Goal: Task Accomplishment & Management: Complete application form

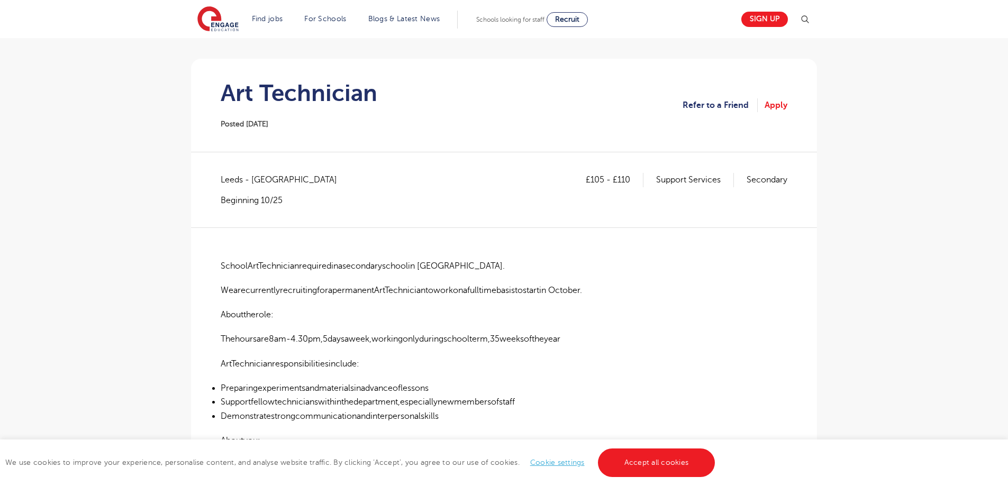
scroll to position [53, 0]
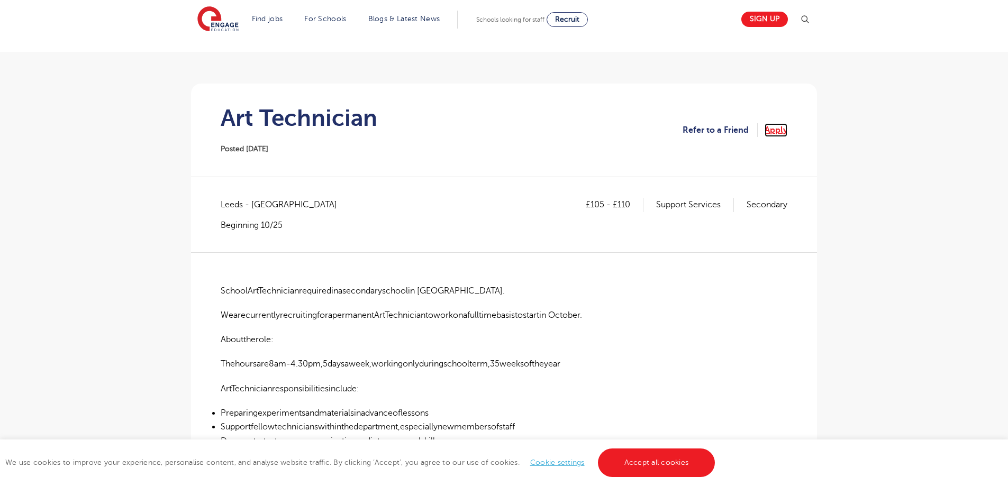
click at [779, 127] on link "Apply" at bounding box center [775, 130] width 23 height 14
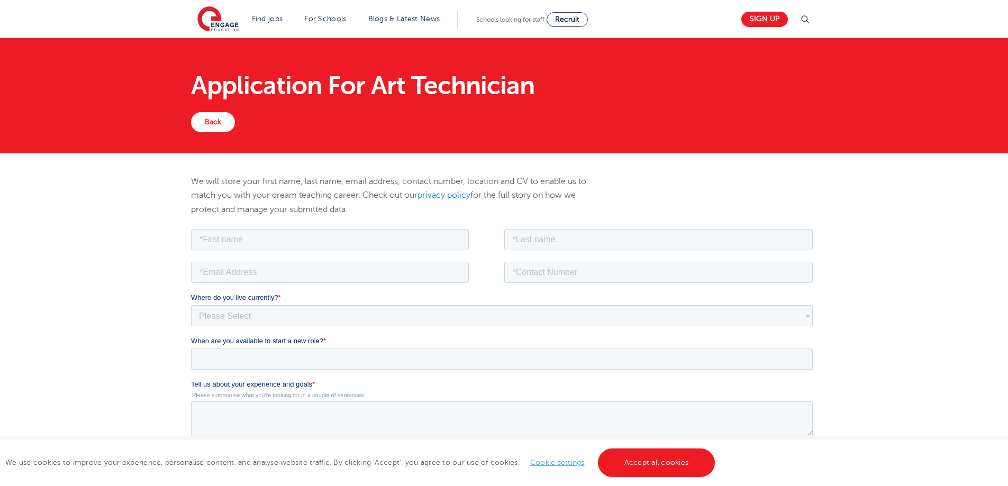
click at [394, 227] on div at bounding box center [347, 237] width 313 height 23
click at [382, 235] on input "text" at bounding box center [330, 239] width 278 height 21
type input "Orlaith"
click at [522, 249] on input "text" at bounding box center [658, 239] width 309 height 21
type input "Stratford"
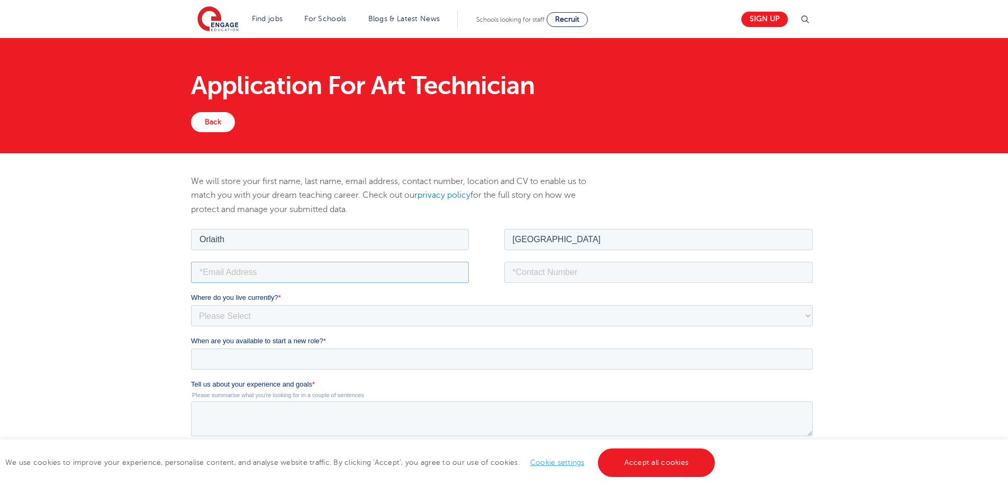
click at [393, 265] on input "email" at bounding box center [330, 271] width 278 height 21
type input "o.stratford99@gmail.com"
drag, startPoint x: 308, startPoint y: 272, endPoint x: 202, endPoint y: 265, distance: 106.6
click at [202, 265] on input "o.stratford99@gmail.com" at bounding box center [330, 271] width 278 height 21
type input "Orlaith.strat@gmail.com"
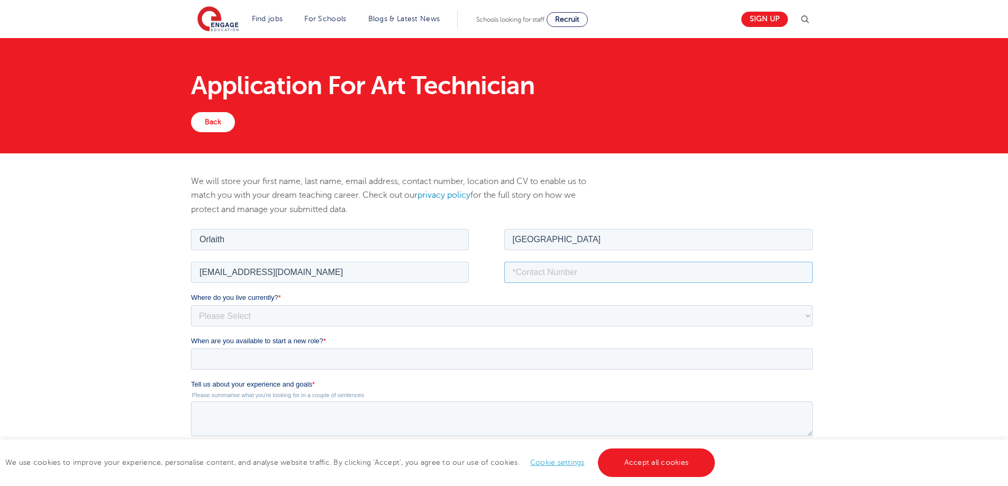
click at [549, 275] on input "tel" at bounding box center [658, 271] width 309 height 21
type input "+447900106242"
click at [417, 313] on select "Please Select UK Canada Ireland Australia New Zealand Europe USA South Africa J…" at bounding box center [502, 315] width 622 height 21
select select "UK"
click at [191, 305] on select "Please Select UK Canada Ireland Australia New Zealand Europe USA South Africa J…" at bounding box center [502, 315] width 622 height 21
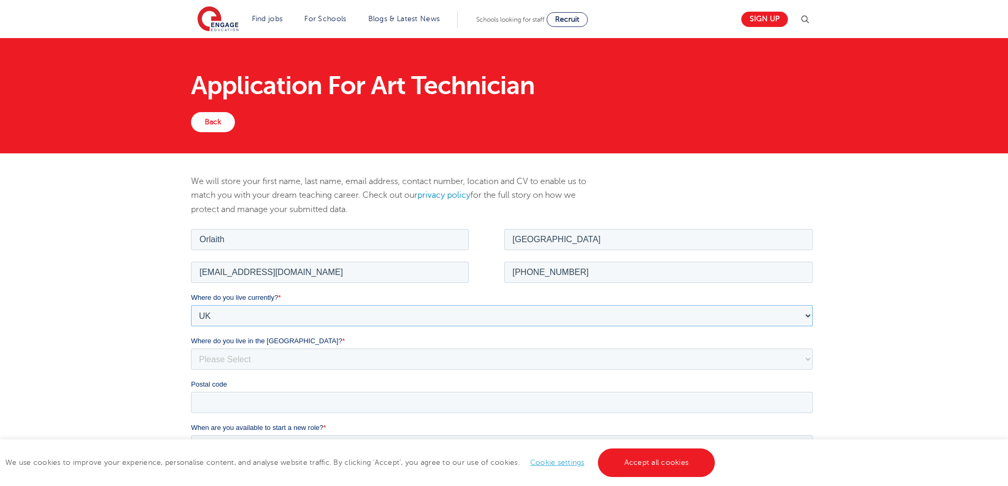
scroll to position [106, 0]
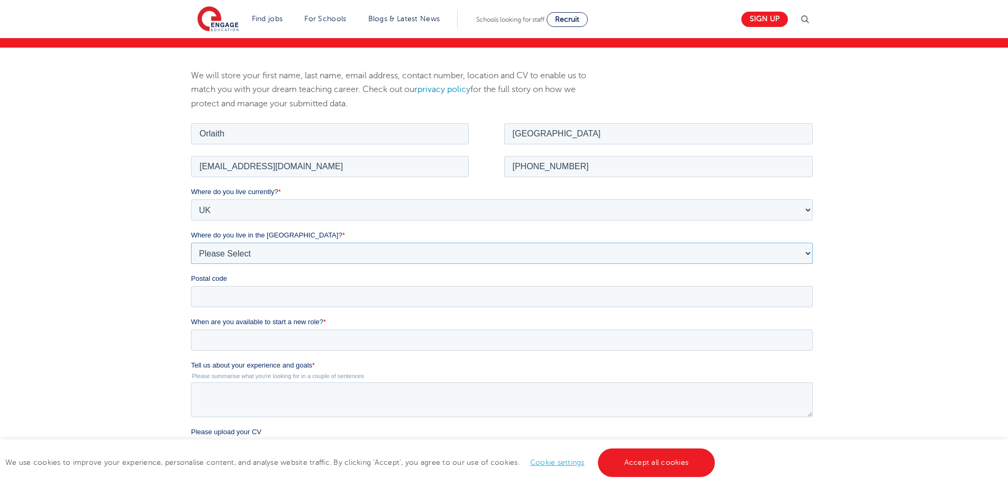
click at [308, 252] on select "Please Select Overseas Barnsley Bedfordshire Berkshire Bournemouth Bracknell Fo…" at bounding box center [502, 252] width 622 height 21
click at [307, 254] on select "Please Select Overseas Barnsley Bedfordshire Berkshire Bournemouth Bracknell Fo…" at bounding box center [502, 252] width 622 height 21
select select "West Yorkshire"
click at [191, 242] on select "Please Select Overseas Barnsley Bedfordshire Berkshire Bournemouth Bracknell Fo…" at bounding box center [502, 252] width 622 height 21
click at [282, 307] on fieldset "Where do you live currently? * Please Select UK Canada Ireland Australia New Ze…" at bounding box center [504, 251] width 626 height 130
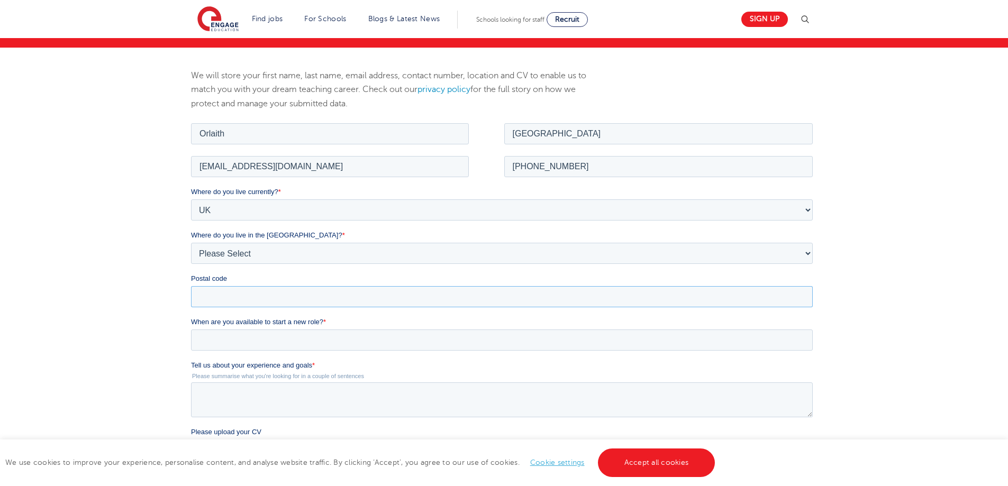
click at [282, 303] on input "Postal code" at bounding box center [502, 296] width 622 height 21
type input "LS1 4JU"
click at [290, 336] on input "When are you available to start a new role? *" at bounding box center [502, 339] width 622 height 21
click at [343, 334] on input "When are you available to start a new role? *" at bounding box center [502, 339] width 622 height 21
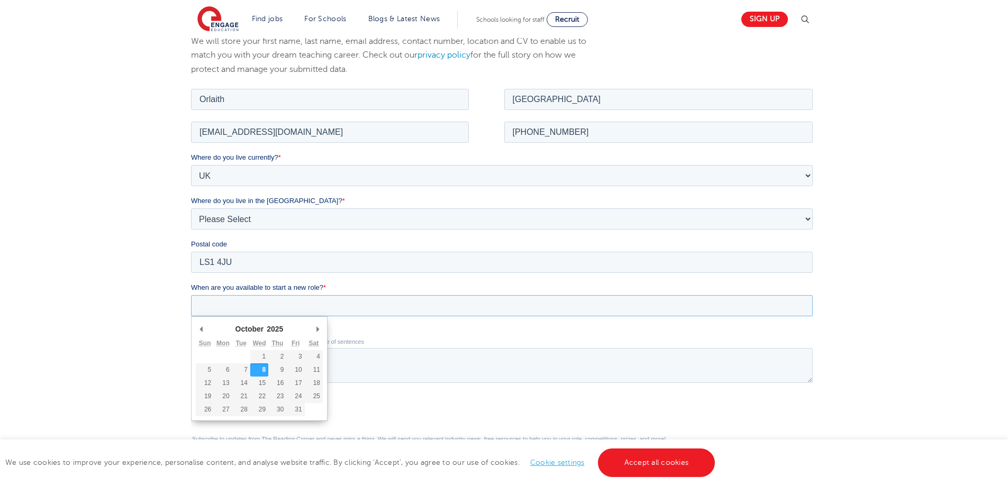
scroll to position [159, 0]
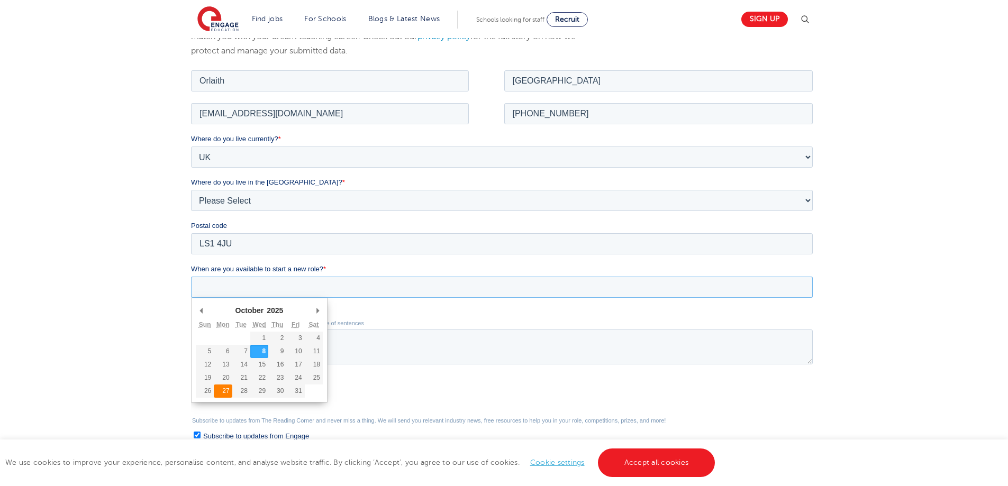
type div "2025-10-27"
type input "2025/10/27"
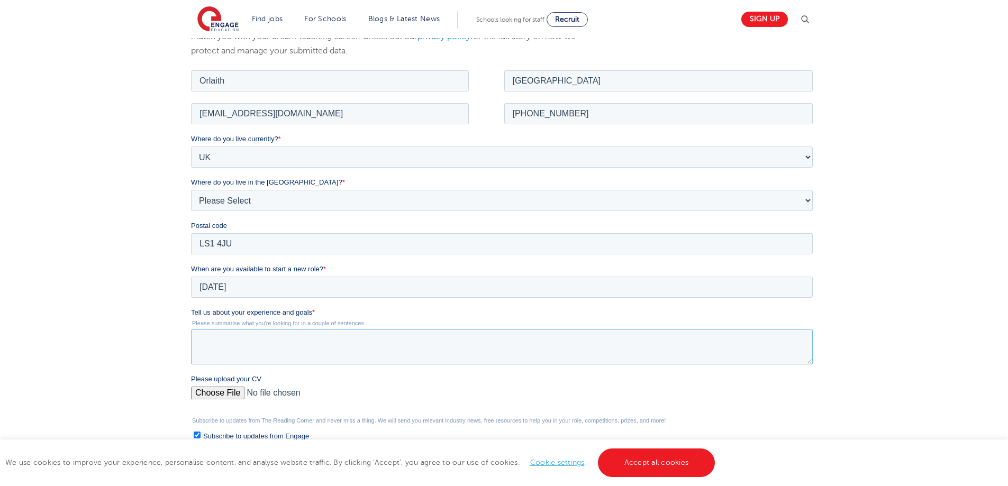
click at [253, 349] on textarea "Tell us about your experience and goals *" at bounding box center [502, 346] width 622 height 35
click at [242, 284] on input "2025/10/27" at bounding box center [502, 286] width 622 height 21
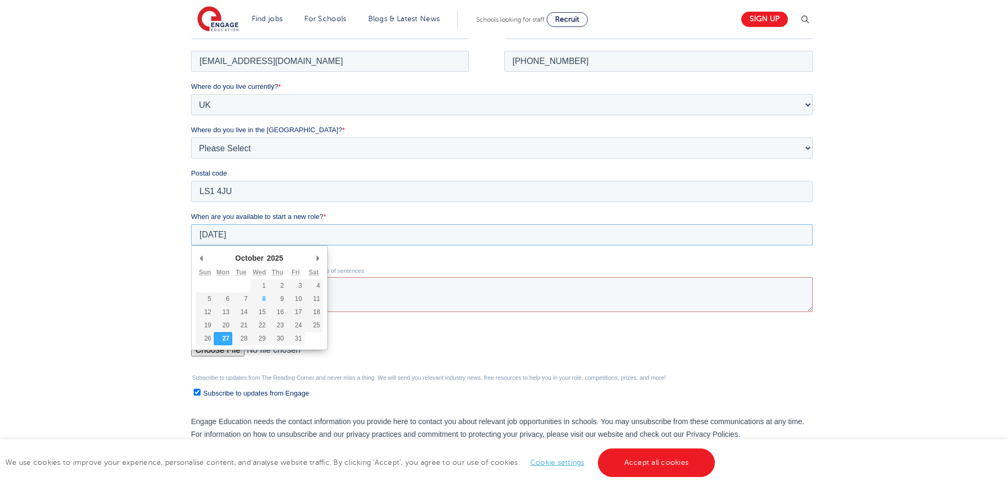
scroll to position [212, 0]
type div "2025-11-03"
type input "2025/11/03"
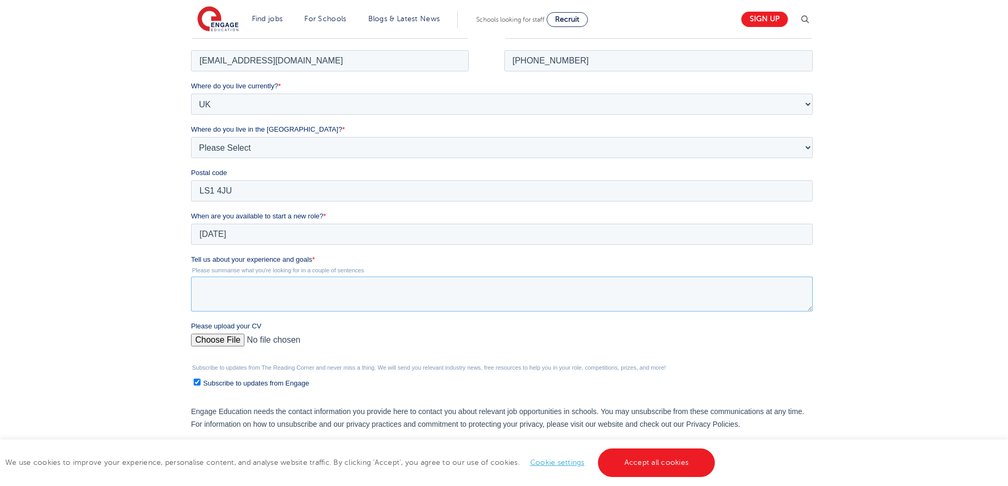
click at [322, 289] on textarea "Tell us about your experience and goals *" at bounding box center [502, 293] width 622 height 35
click at [207, 340] on div "Please upload your CV" at bounding box center [504, 338] width 626 height 34
click at [235, 296] on textarea "Tell us about your experience and goals *" at bounding box center [502, 293] width 622 height 35
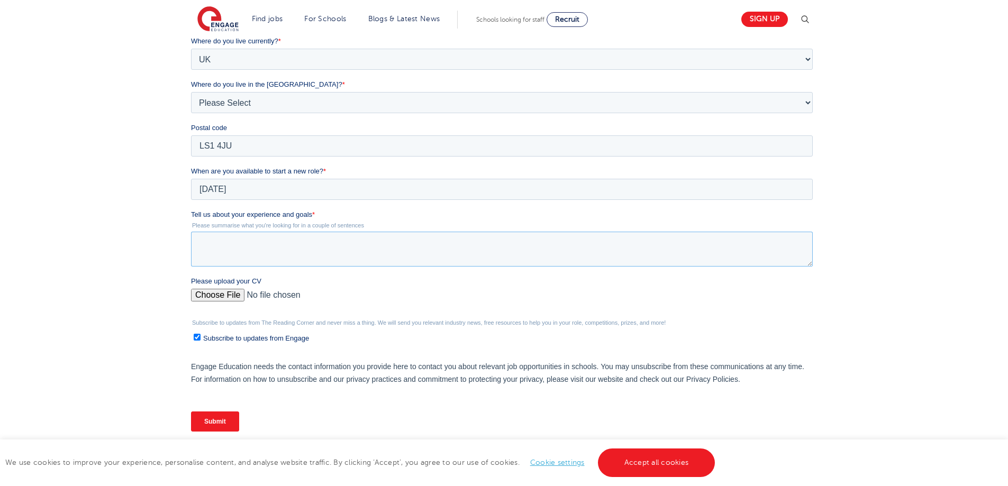
scroll to position [317, 0]
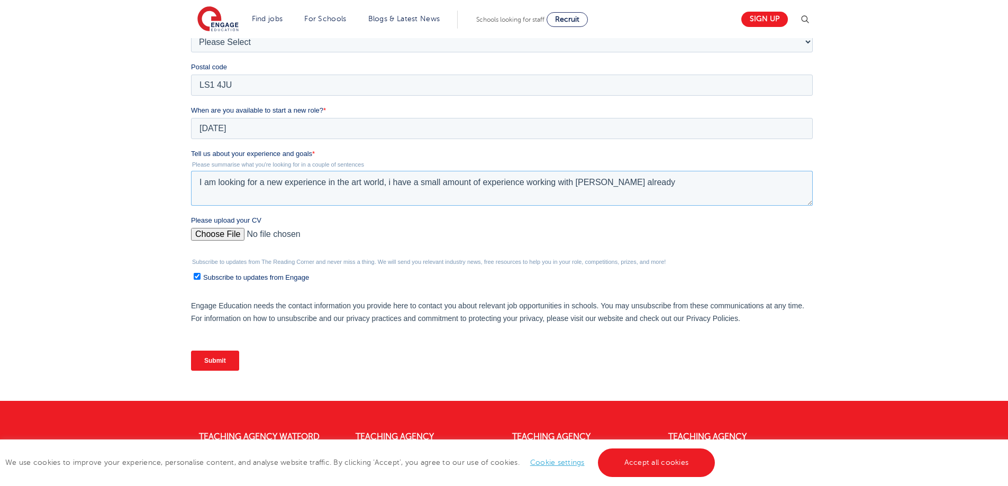
click at [585, 179] on textarea "I am looking for a new experience in the art world, i have a small amount of ex…" at bounding box center [502, 188] width 622 height 35
click at [644, 188] on textarea "I am looking for a new experience in the art world, i have a small amount of ex…" at bounding box center [502, 188] width 622 height 35
click at [389, 182] on textarea "I am looking for a new experience in the art world, i have a small amount of ex…" at bounding box center [502, 188] width 622 height 35
click at [389, 183] on textarea "I am looking for a new experience in the art world, i have a small amount of ex…" at bounding box center [502, 188] width 622 height 35
click at [392, 182] on textarea "I am looking for a new experience in the art world, i have a small amount of ex…" at bounding box center [502, 188] width 622 height 35
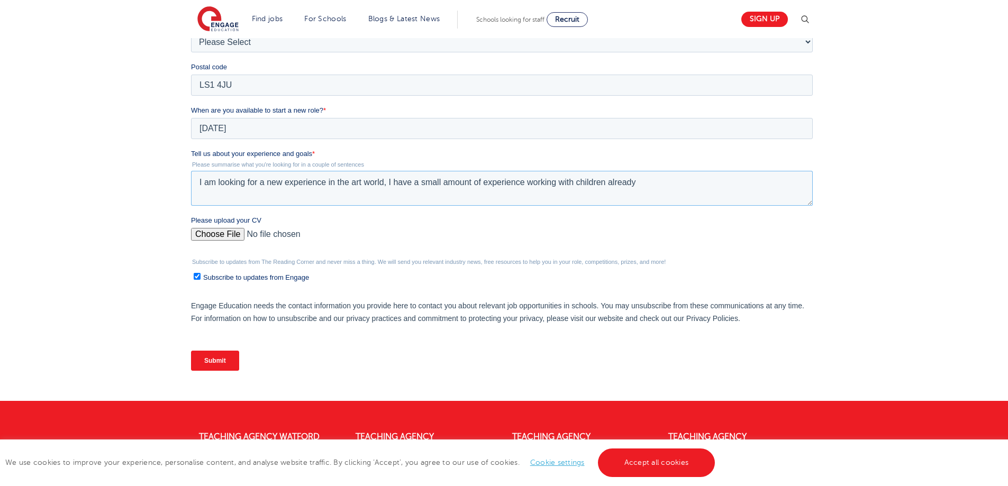
drag, startPoint x: 641, startPoint y: 181, endPoint x: 607, endPoint y: 185, distance: 34.1
click at [607, 185] on textarea "I am looking for a new experience in the art world, I have a small amount of ex…" at bounding box center [502, 188] width 622 height 35
click at [389, 180] on textarea "I am looking for a new experience in the art world, I have a small amount of ex…" at bounding box center [502, 188] width 622 height 35
click at [393, 182] on textarea "I am looking for a new experience in the art world, I have a small amount of ex…" at bounding box center [502, 188] width 622 height 35
click at [681, 185] on textarea "I am looking for a new experience in the art world, I already have a small amou…" at bounding box center [502, 188] width 622 height 35
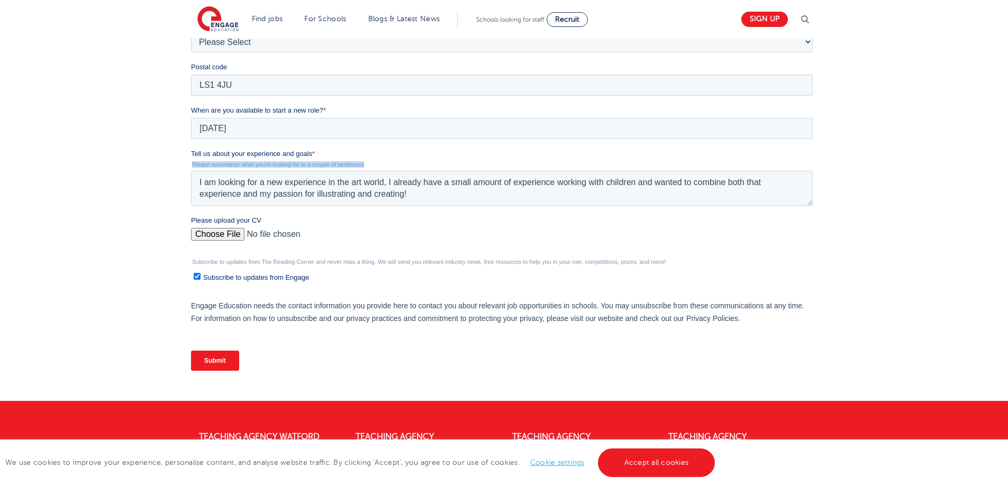
drag, startPoint x: 374, startPoint y: 163, endPoint x: 190, endPoint y: 165, distance: 183.6
click at [191, 165] on html "Job Position Job Sector Job ID Job Number Job Owner Orlaith Stratford Orlaith.s…" at bounding box center [504, 150] width 626 height 480
copy legend "Please summarise what you're looking for in a couple of sentences"
click at [431, 198] on textarea "I am looking for a new experience in the art world, I already have a small amou…" at bounding box center [502, 188] width 622 height 35
paste textarea "I'm looking for a hands-on role where I can support the practical side of art p…"
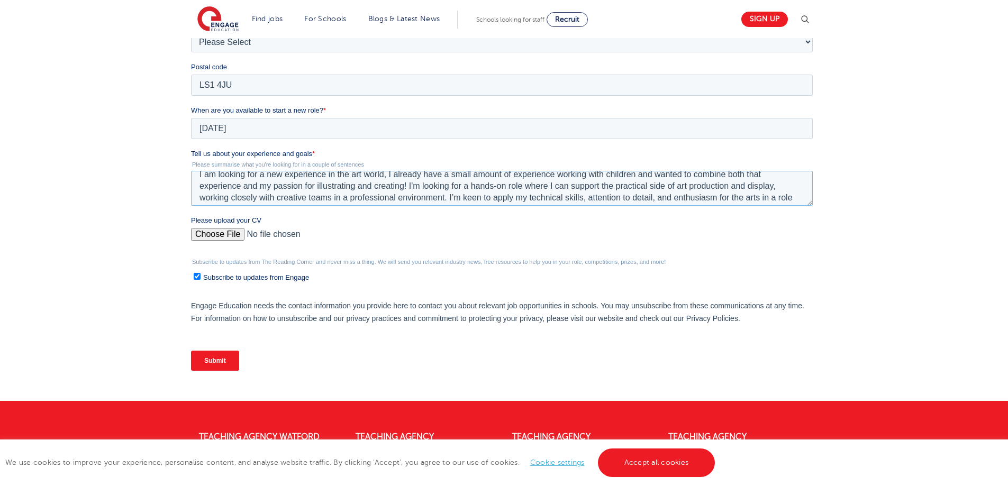
scroll to position [0, 0]
drag, startPoint x: 349, startPoint y: 192, endPoint x: 409, endPoint y: 194, distance: 60.9
click at [409, 194] on textarea "I am looking for a new experience in the art world, I already have a small amou…" at bounding box center [502, 188] width 622 height 35
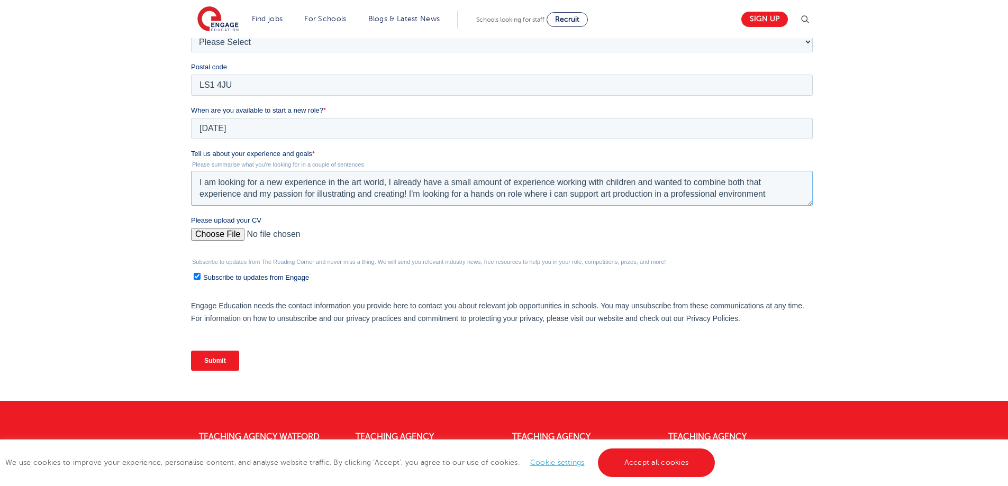
click at [551, 193] on textarea "I am looking for a new experience in the art world, I already have a small amou…" at bounding box center [502, 188] width 622 height 35
click at [775, 194] on textarea "I am looking for a new experience in the art world, I already have a small amou…" at bounding box center [502, 188] width 622 height 35
drag, startPoint x: 764, startPoint y: 178, endPoint x: 747, endPoint y: 180, distance: 16.5
click at [747, 180] on textarea "I am looking for a new experience in the art world, I already have a small amou…" at bounding box center [502, 188] width 622 height 35
click at [788, 184] on textarea "I am looking for a new experience in the art world, I already have a small amou…" at bounding box center [502, 188] width 622 height 35
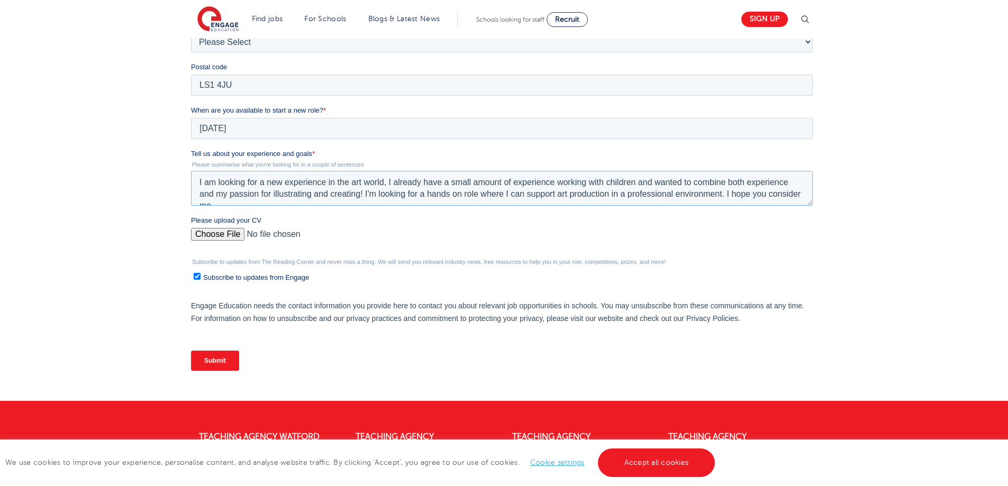
click at [495, 192] on textarea "I am looking for a new experience in the art world, I already have a small amou…" at bounding box center [502, 188] width 622 height 35
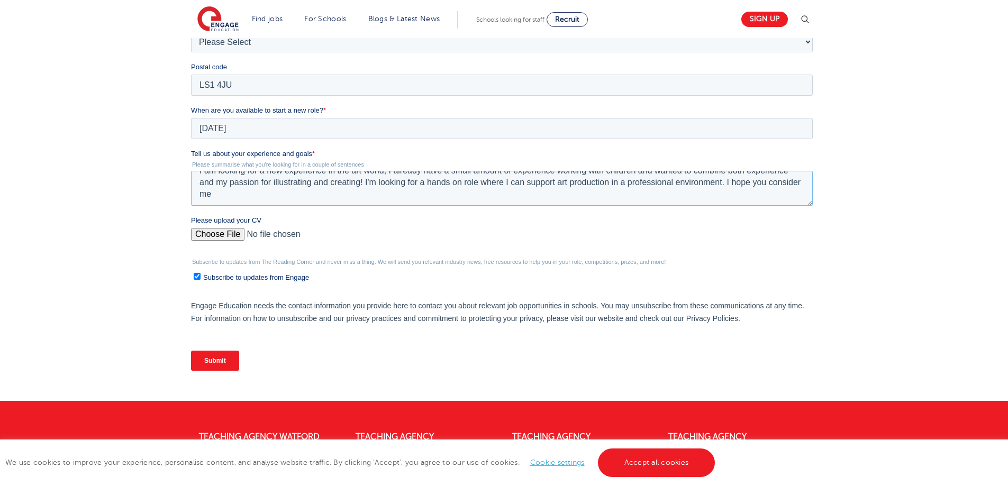
click at [472, 191] on textarea "I am looking for a new experience in the art world, I already have a small amou…" at bounding box center [502, 188] width 622 height 35
click at [348, 199] on textarea "I am looking for a new experience in the art world, I already have a small amou…" at bounding box center [502, 188] width 622 height 35
type textarea "I am looking for a new experience in the art world, I already have a small amou…"
click at [370, 231] on input "Please upload your CV" at bounding box center [502, 238] width 622 height 21
click at [203, 231] on input "Please upload your CV" at bounding box center [502, 238] width 622 height 21
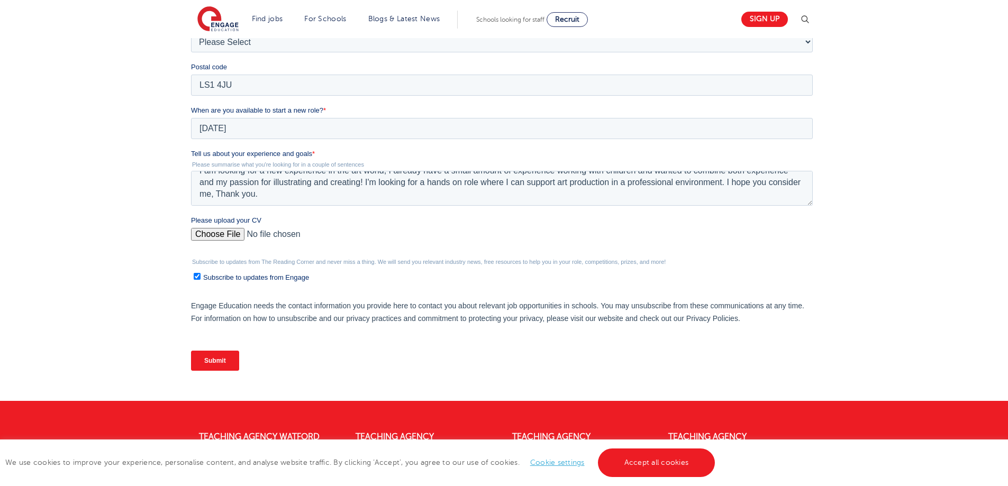
type input "C:\fakepath\Orlaith Stratford.pdf"
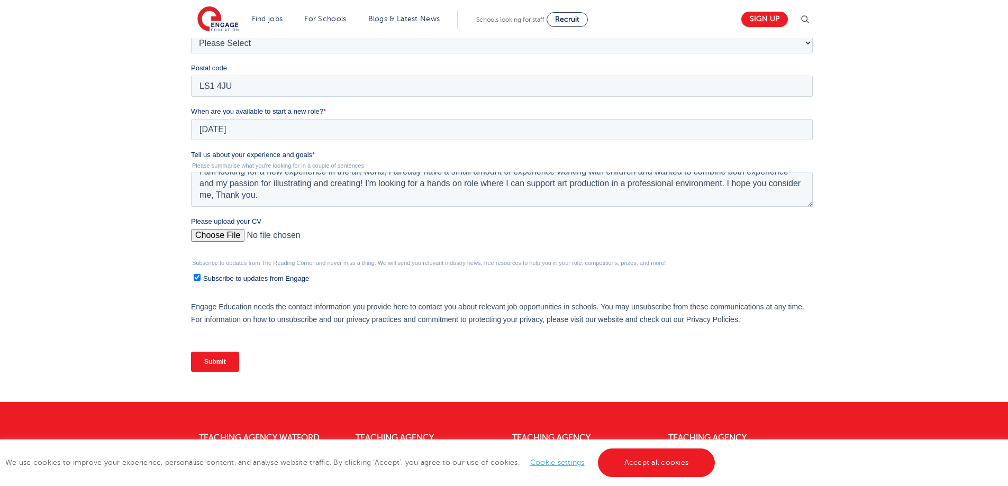
scroll to position [317, 0]
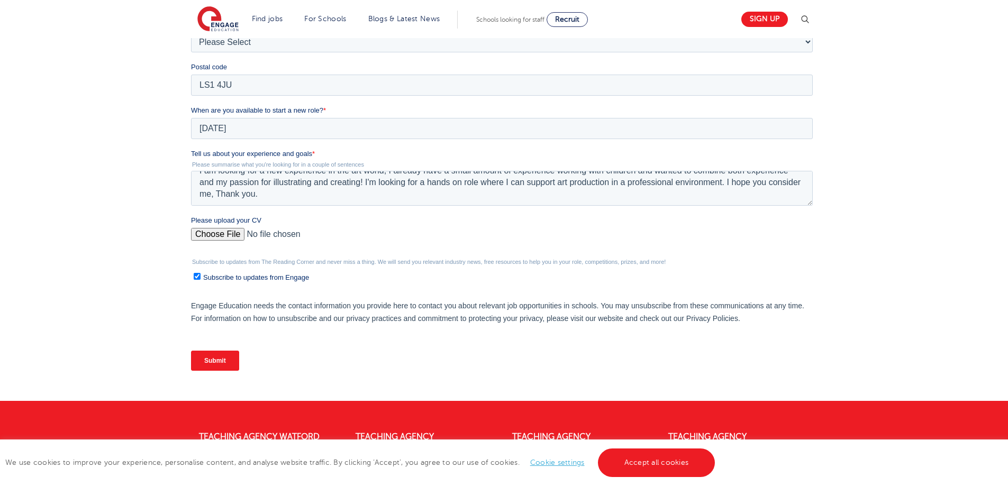
click at [196, 277] on input "Subscribe to updates from Engage" at bounding box center [197, 276] width 7 height 7
checkbox input "false"
click at [211, 360] on input "Submit" at bounding box center [215, 361] width 48 height 20
